Goal: Information Seeking & Learning: Check status

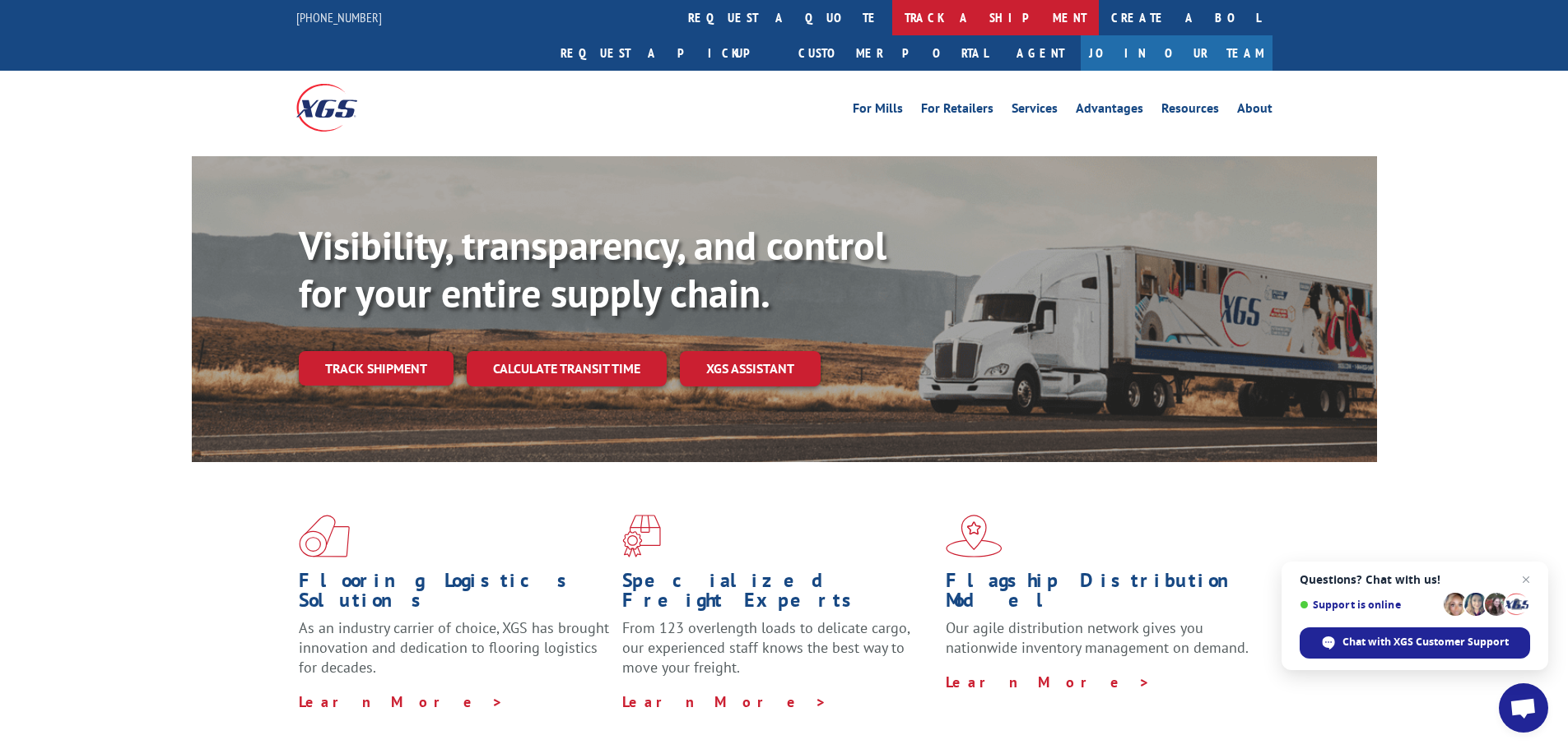
click at [892, 22] on link "track a shipment" at bounding box center [995, 17] width 206 height 35
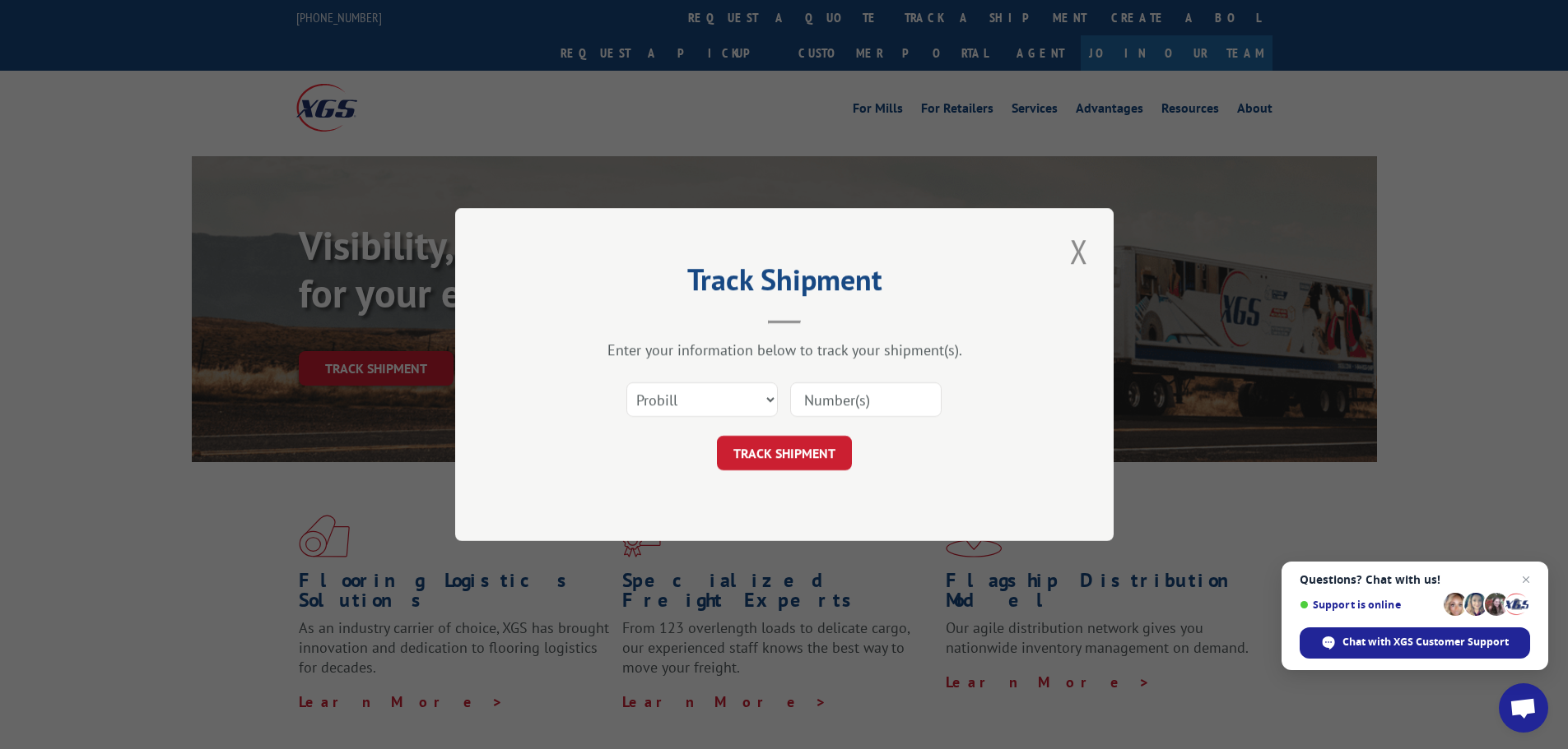
click at [864, 393] on input at bounding box center [866, 400] width 151 height 35
paste input "15006716"
type input "15006716"
click at [797, 458] on button "TRACK SHIPMENT" at bounding box center [784, 454] width 135 height 35
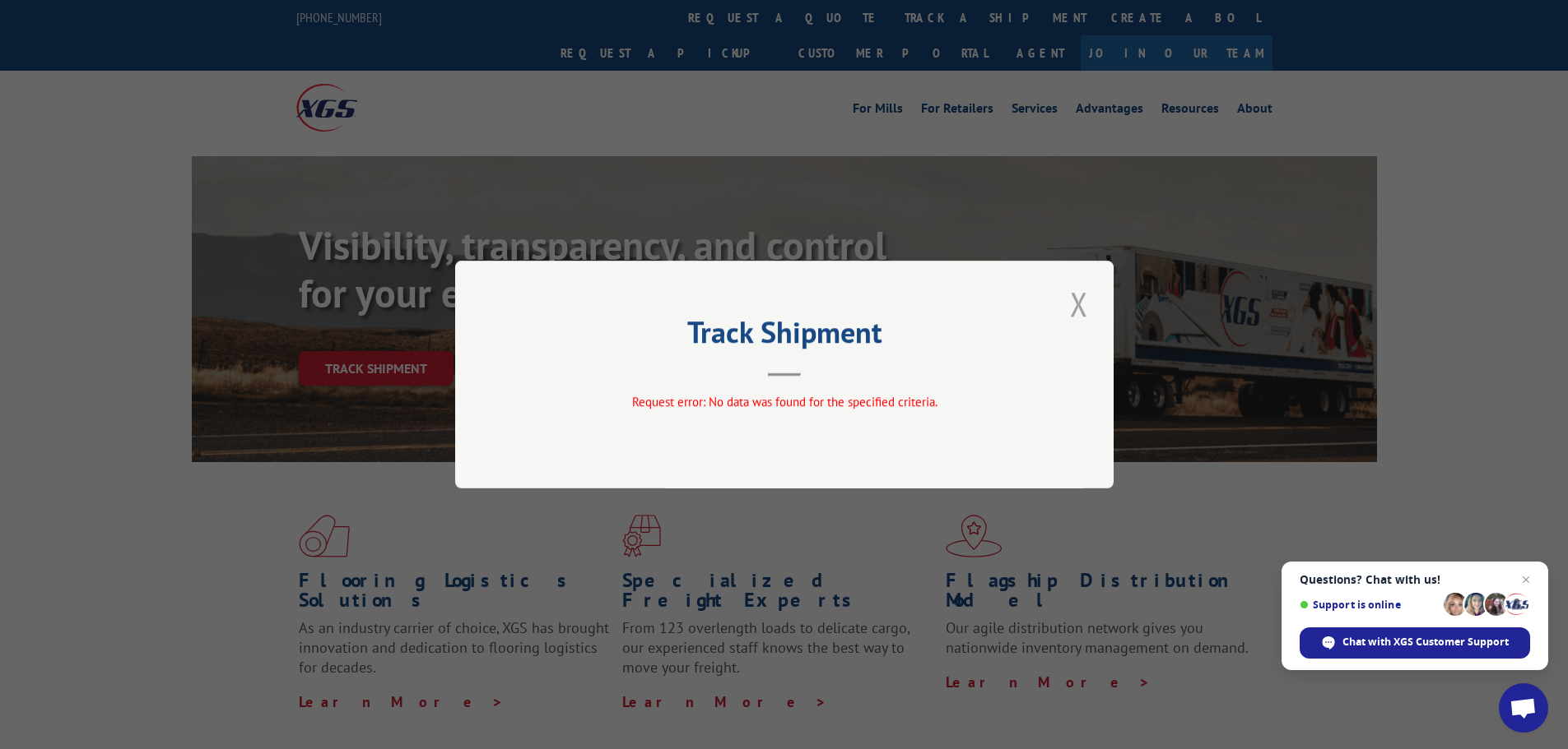
click at [1074, 298] on button "Close modal" at bounding box center [1079, 304] width 28 height 45
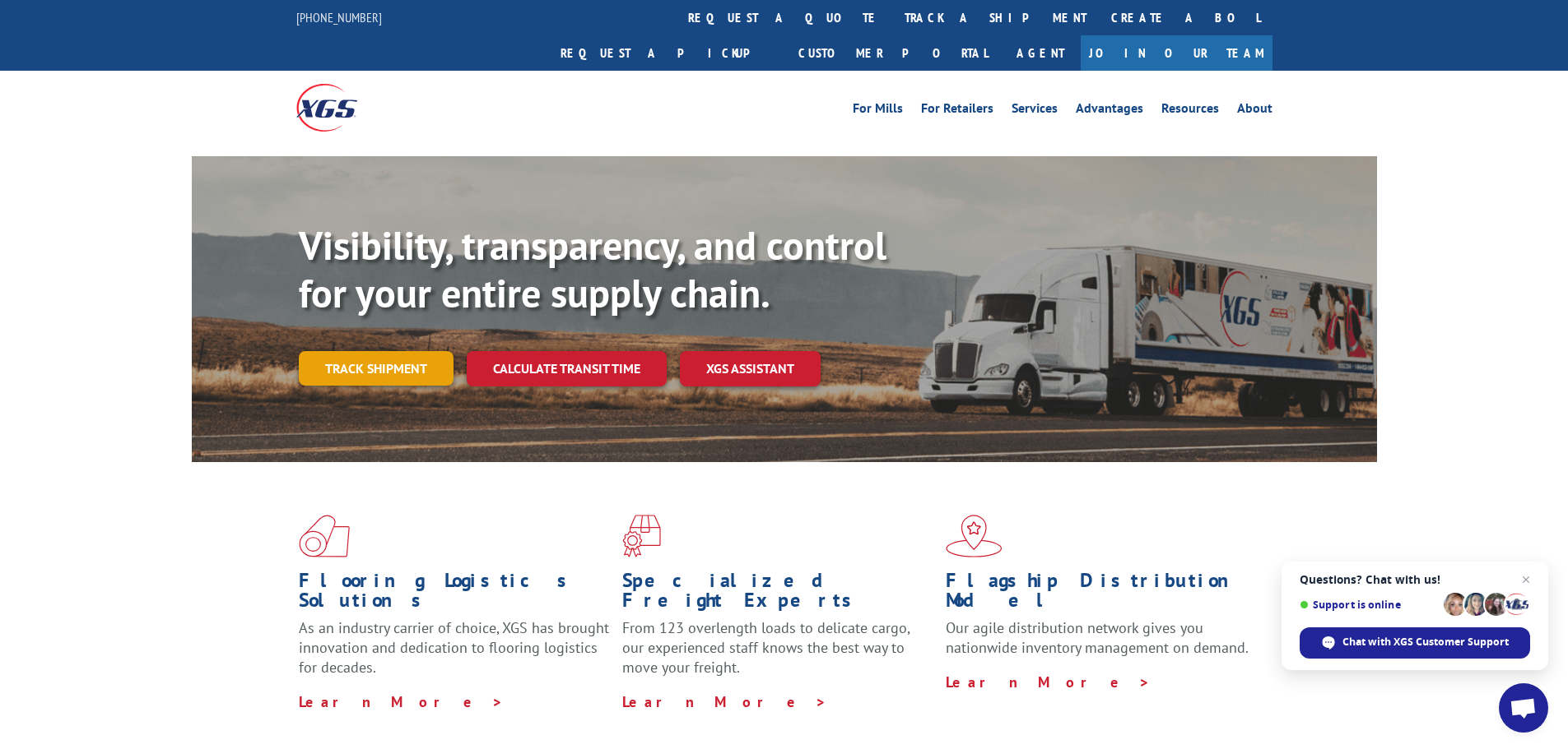
click at [388, 351] on link "Track shipment" at bounding box center [376, 368] width 155 height 35
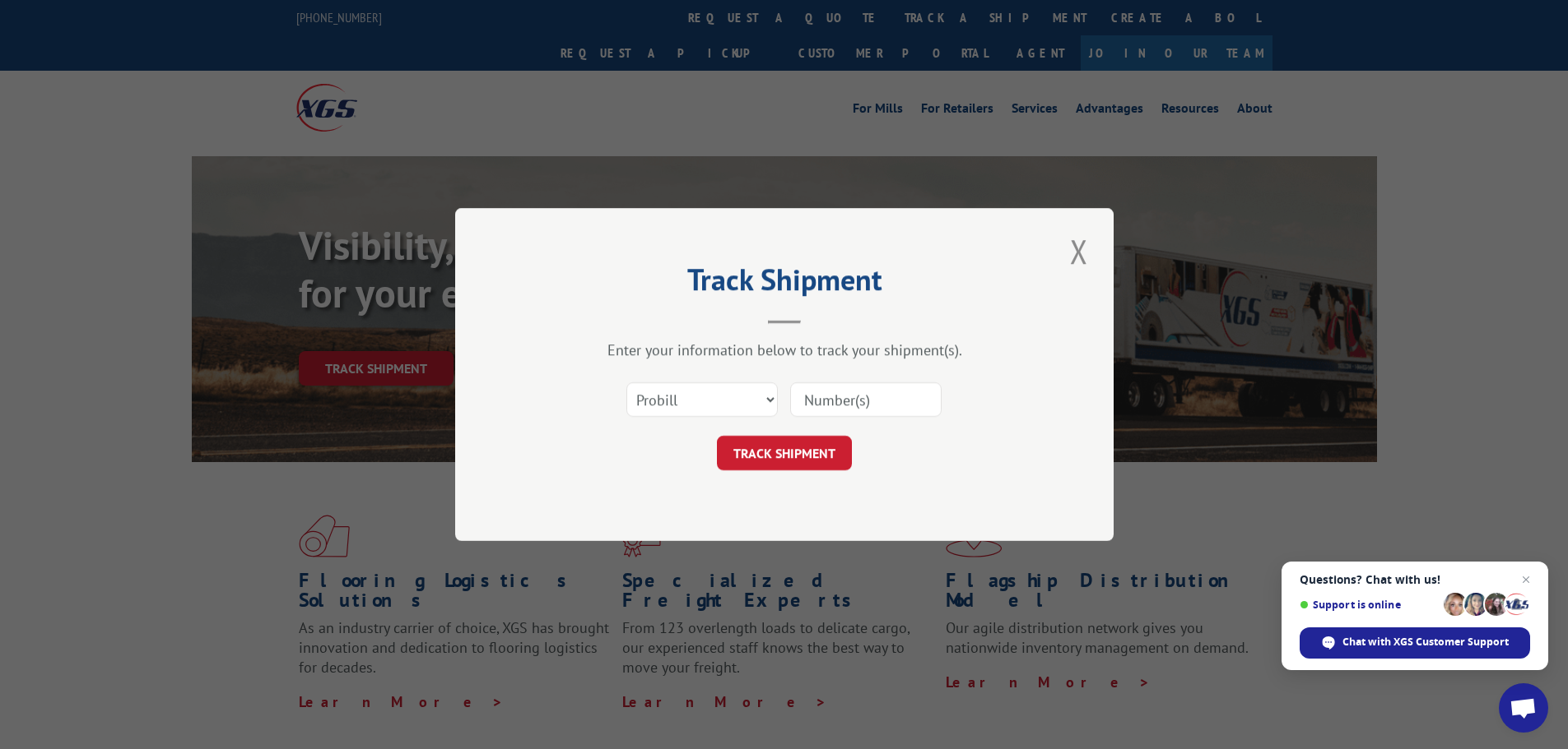
click at [834, 396] on input at bounding box center [866, 400] width 151 height 35
type input "17505000"
click at [801, 449] on button "TRACK SHIPMENT" at bounding box center [784, 454] width 135 height 35
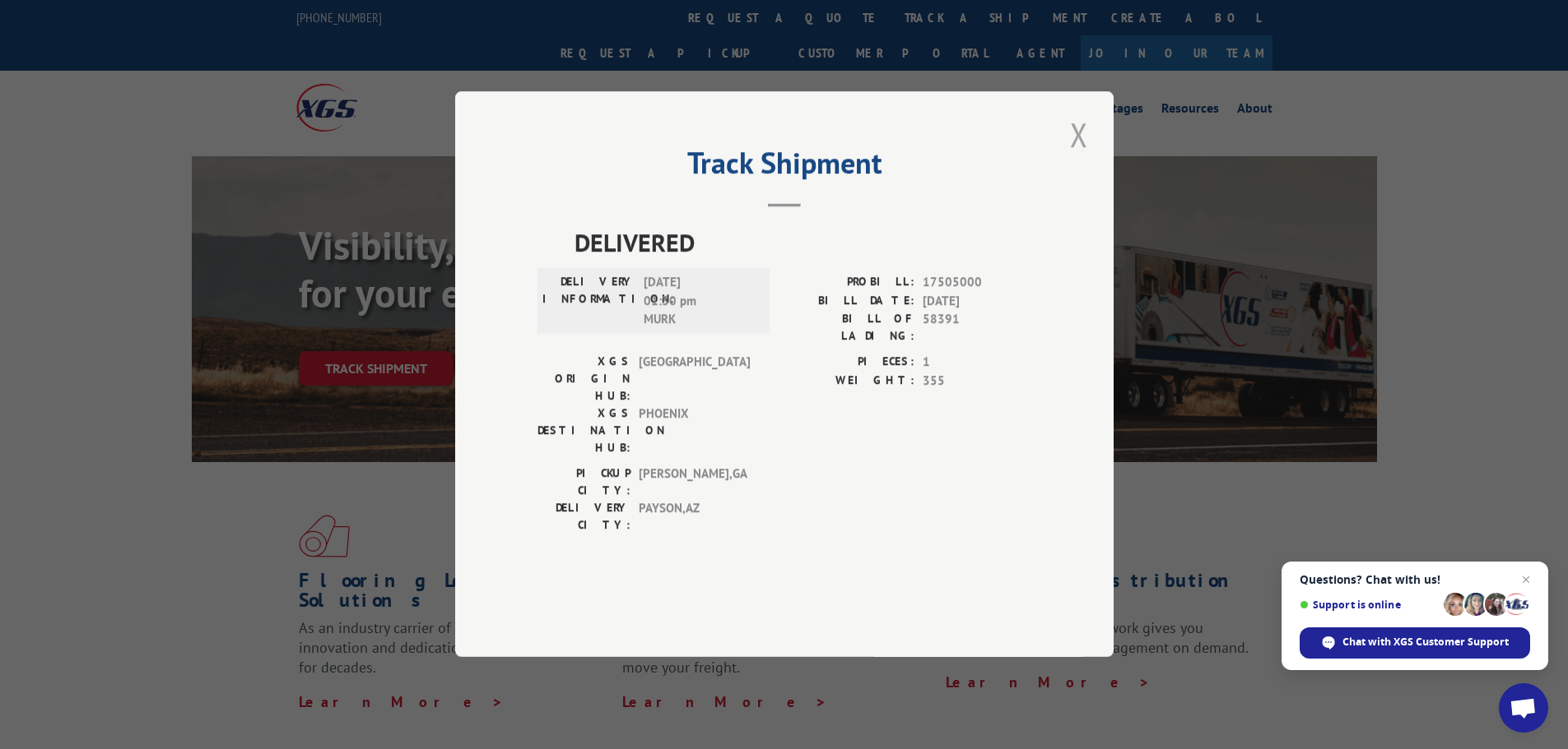
click at [1076, 157] on button "Close modal" at bounding box center [1079, 135] width 28 height 45
